Goal: Task Accomplishment & Management: Complete application form

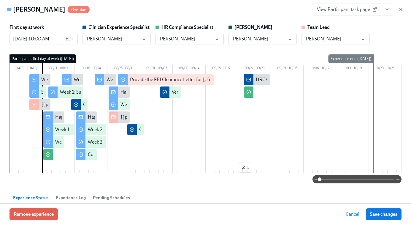
scroll to position [0, 3167]
click at [400, 8] on icon "button" at bounding box center [401, 10] width 6 height 6
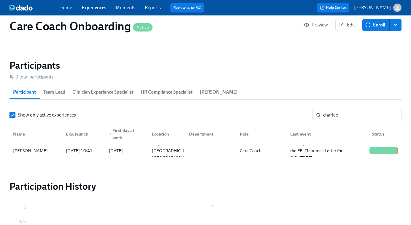
click at [90, 10] on link "Experiences" at bounding box center [94, 8] width 25 height 6
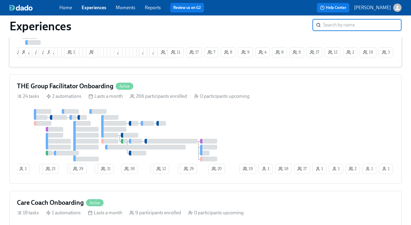
scroll to position [126, 0]
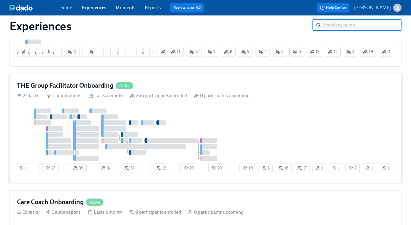
click at [193, 119] on div at bounding box center [127, 134] width 221 height 52
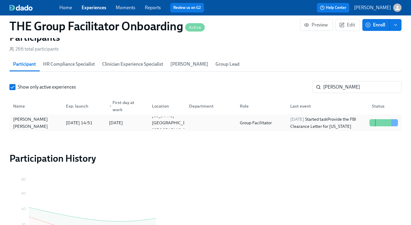
click at [302, 119] on span "[DATE]" at bounding box center [297, 118] width 14 height 5
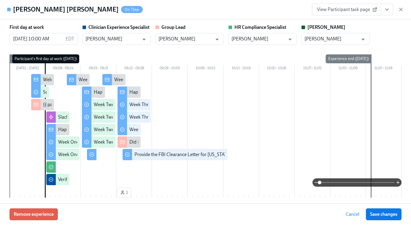
click at [348, 8] on span "View Participant task page" at bounding box center [346, 10] width 59 height 6
click at [353, 10] on span "View Participant task page" at bounding box center [346, 10] width 59 height 6
click at [403, 8] on icon "button" at bounding box center [401, 10] width 6 height 6
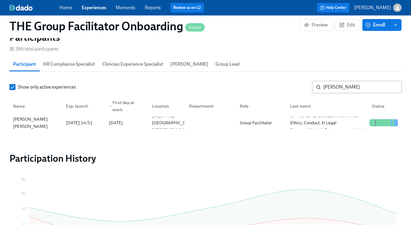
click at [340, 89] on input "[PERSON_NAME]" at bounding box center [362, 87] width 78 height 12
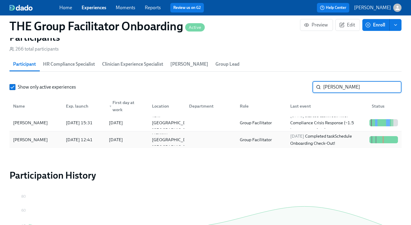
type input "[PERSON_NAME]"
click at [219, 139] on div at bounding box center [209, 140] width 50 height 12
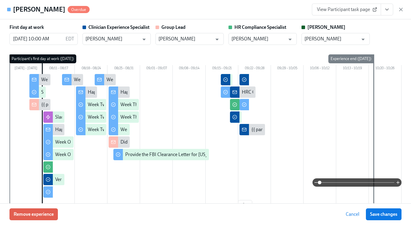
click at [388, 15] on button "View task page" at bounding box center [387, 10] width 12 height 12
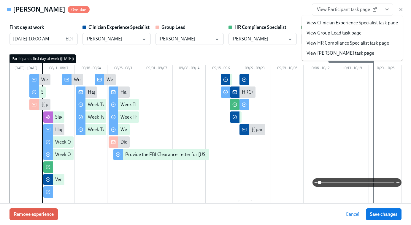
click at [353, 25] on link "View Clinician Experience Specialist task page" at bounding box center [352, 23] width 91 height 7
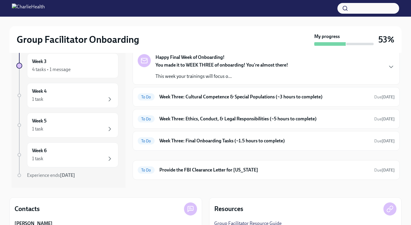
scroll to position [35, 0]
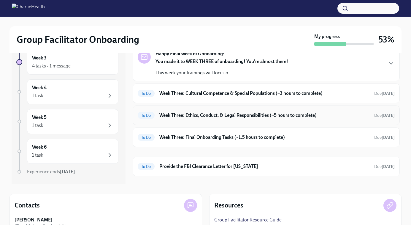
click at [216, 116] on h6 "Week Three: Ethics, Conduct, & Legal Responsibilities (~5 hours to complete)" at bounding box center [264, 115] width 210 height 7
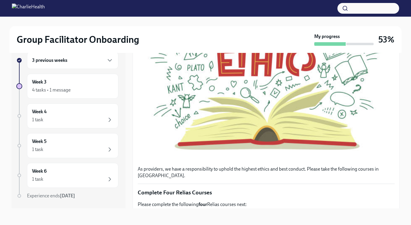
scroll to position [222, 0]
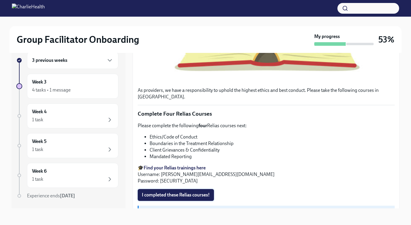
click at [172, 191] on button "I completed these Relias courses!" at bounding box center [176, 195] width 76 height 12
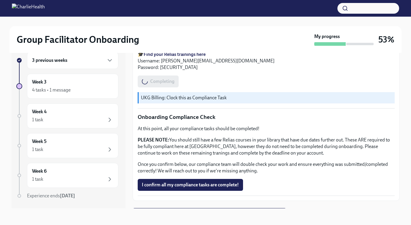
scroll to position [341, 0]
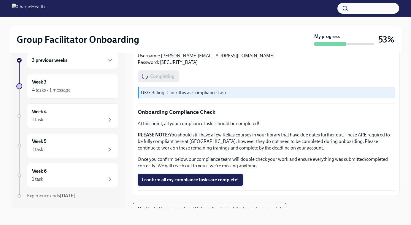
click at [164, 177] on span "I confirm all my compliance tasks are complete!" at bounding box center [190, 180] width 97 height 6
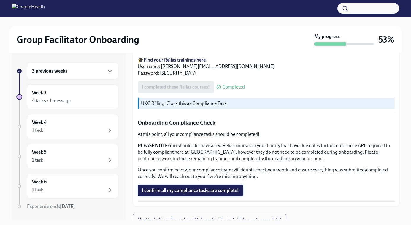
click at [165, 187] on span "I confirm all my compliance tasks are complete!" at bounding box center [190, 190] width 97 height 6
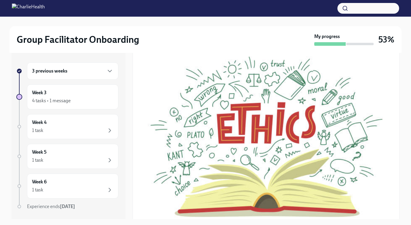
scroll to position [0, 0]
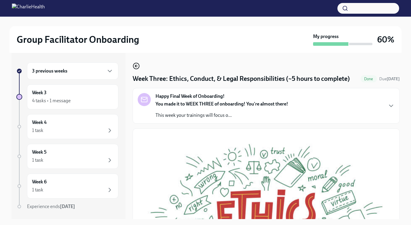
click at [135, 66] on icon "button" at bounding box center [135, 66] width 1 height 2
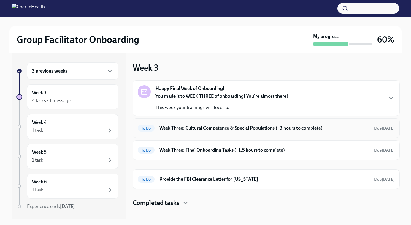
click at [195, 128] on h6 "Week Three: Cultural Competence & Special Populations (~3 hours to complete)" at bounding box center [264, 128] width 210 height 7
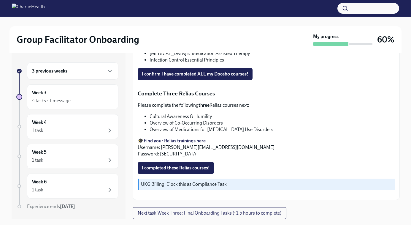
scroll to position [479, 0]
click at [182, 167] on span "I completed these Relias courses!" at bounding box center [176, 168] width 68 height 6
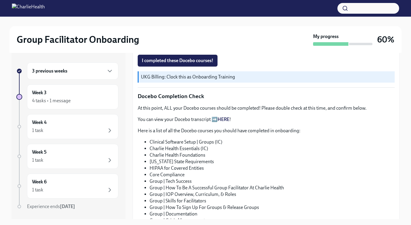
scroll to position [0, 0]
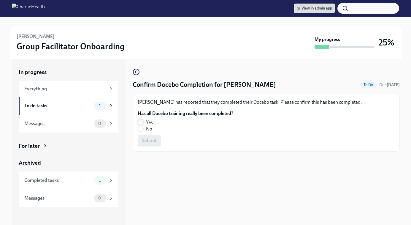
click at [139, 121] on input "Yes" at bounding box center [140, 121] width 5 height 5
radio input "true"
click at [147, 137] on span "Submit" at bounding box center [149, 140] width 15 height 6
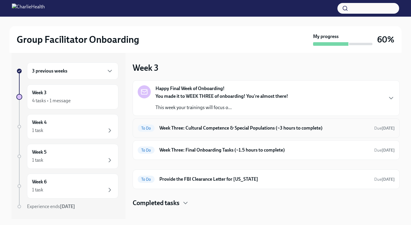
click at [232, 128] on h6 "Week Three: Cultural Competence & Special Populations (~3 hours to complete)" at bounding box center [264, 128] width 210 height 7
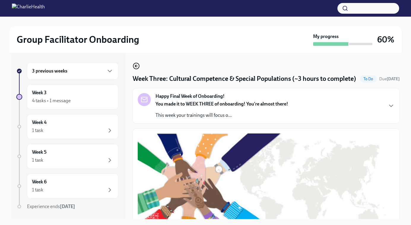
click at [137, 64] on icon "button" at bounding box center [136, 65] width 7 height 7
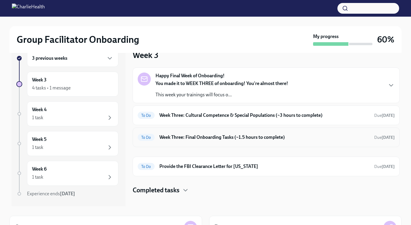
click at [230, 137] on h6 "Week Three: Final Onboarding Tasks (~1.5 hours to complete)" at bounding box center [264, 137] width 210 height 7
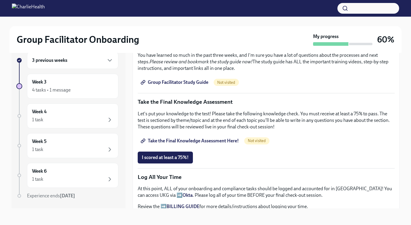
scroll to position [312, 0]
